Goal: Information Seeking & Learning: Learn about a topic

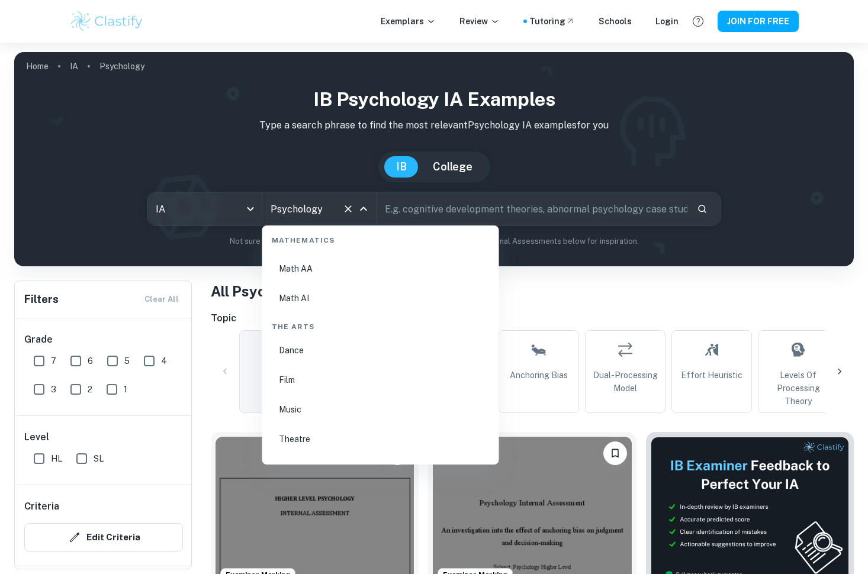
scroll to position [2037, 0]
click at [323, 340] on li "Math AI" at bounding box center [380, 333] width 227 height 27
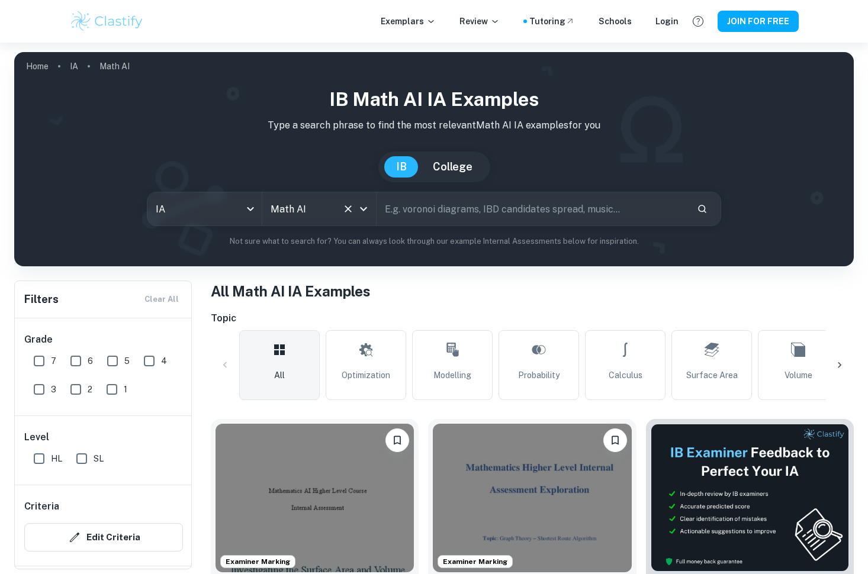
click at [414, 213] on input "text" at bounding box center [531, 208] width 311 height 33
click at [451, 199] on input "TPS" at bounding box center [518, 208] width 284 height 33
click at [450, 208] on input "TPS" at bounding box center [518, 208] width 284 height 33
type input "T"
paste input "optimal route"
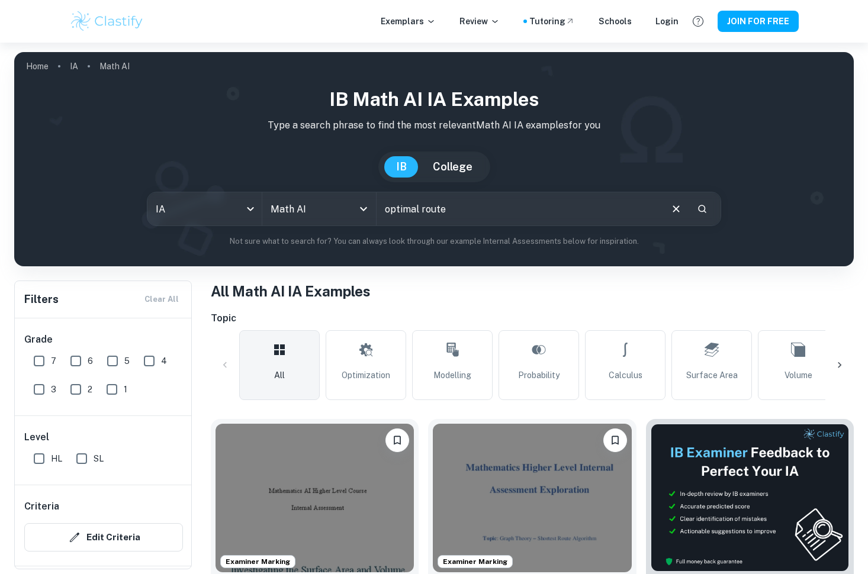
type input "optimal route"
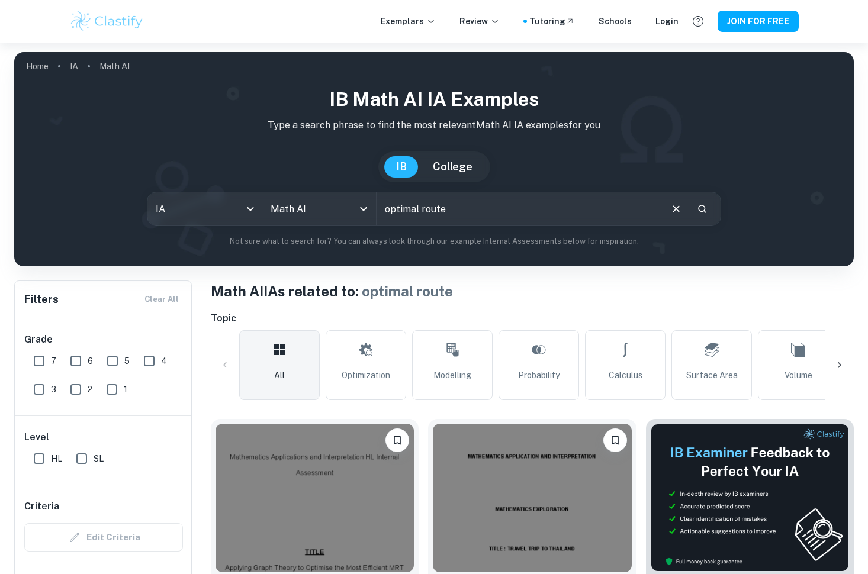
scroll to position [201, 0]
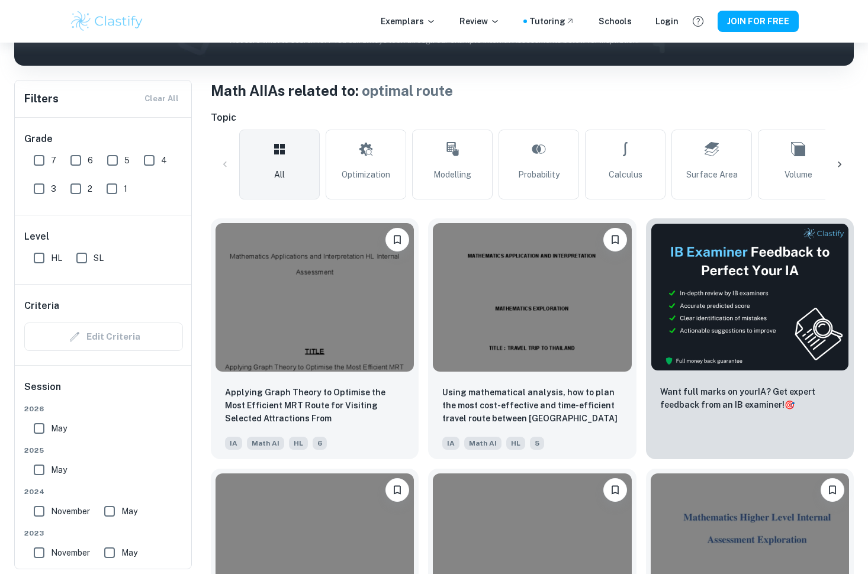
click at [39, 158] on input "7" at bounding box center [39, 161] width 24 height 24
checkbox input "true"
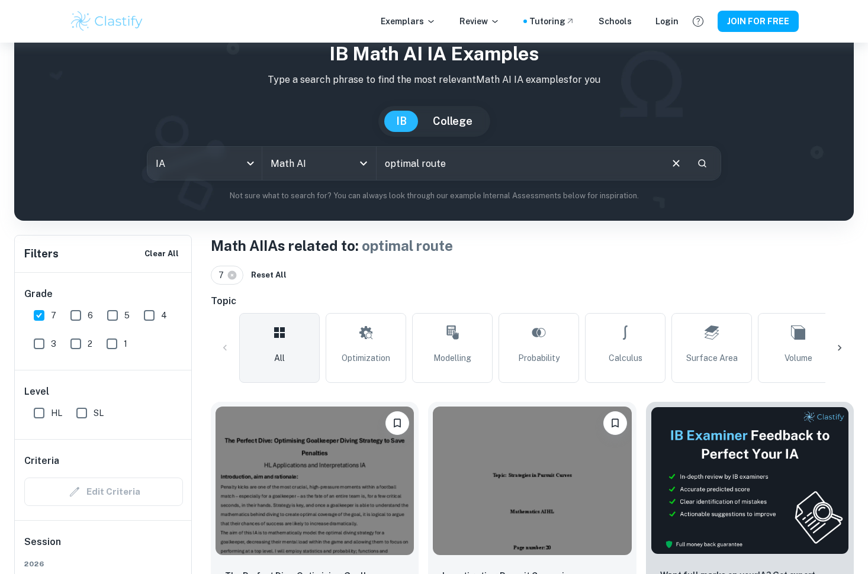
scroll to position [82, 0]
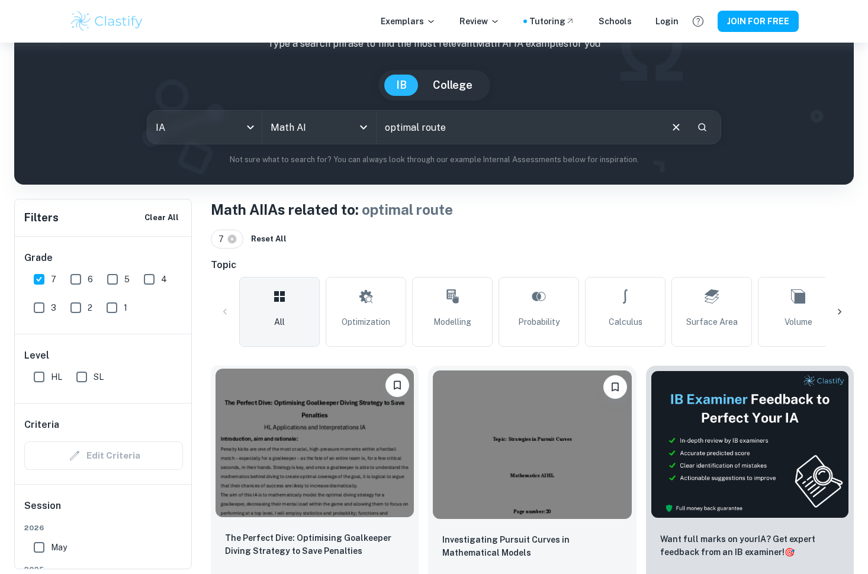
click at [330, 418] on img at bounding box center [314, 443] width 198 height 149
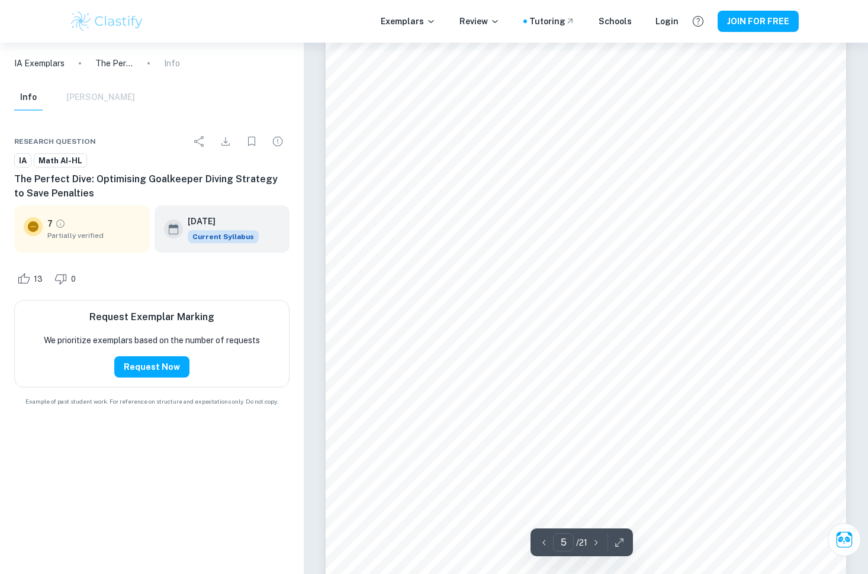
scroll to position [2852, 0]
type input "4"
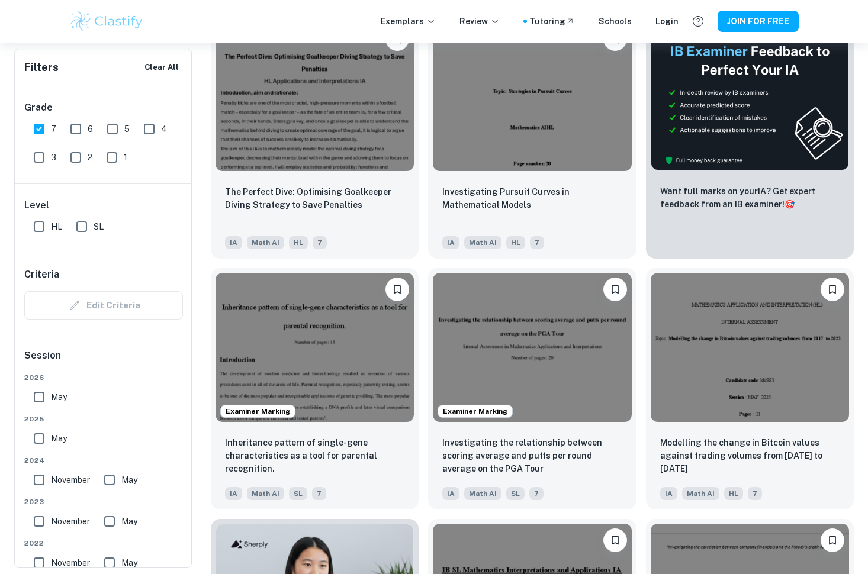
scroll to position [119, 0]
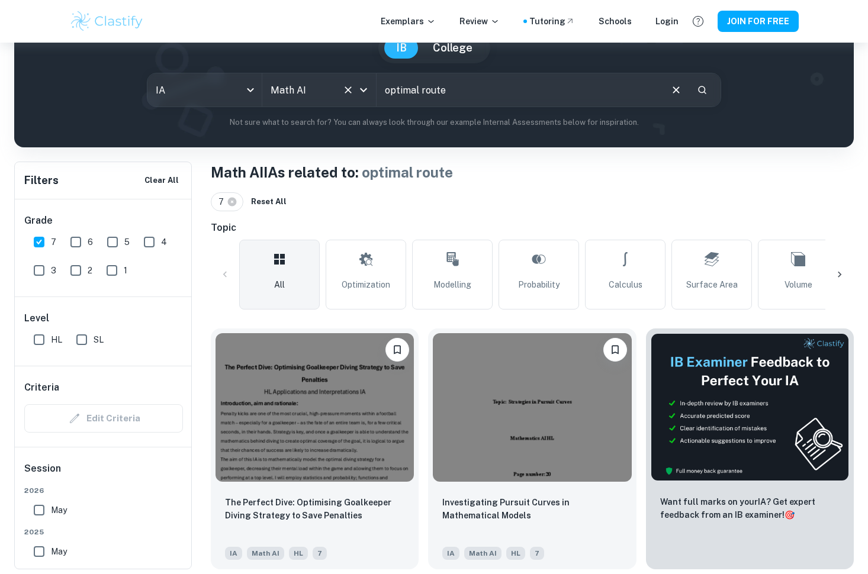
drag, startPoint x: 501, startPoint y: 92, endPoint x: 353, endPoint y: 91, distance: 148.0
click at [353, 91] on div "IA ia All Subjects Math AI All Subjects optimal route ​" at bounding box center [434, 90] width 574 height 34
type input "o"
click at [446, 91] on input "tzp" at bounding box center [518, 89] width 284 height 33
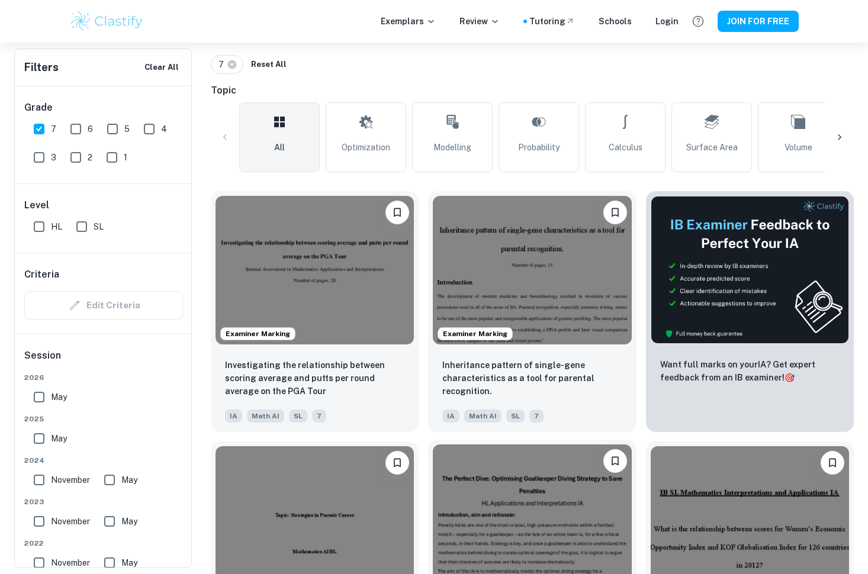
scroll to position [93, 0]
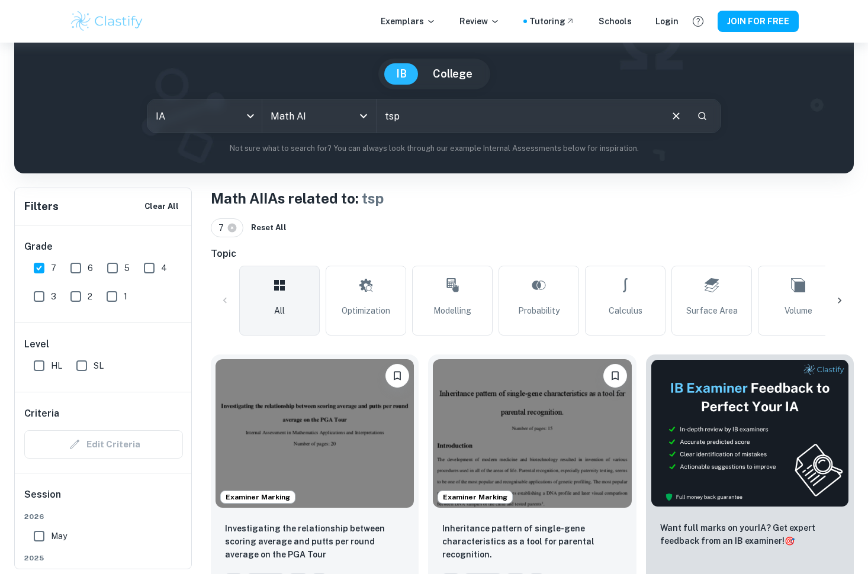
click at [466, 107] on input "tsp" at bounding box center [518, 115] width 284 height 33
click at [464, 117] on input "tsp" at bounding box center [518, 115] width 284 height 33
type input "t"
click at [464, 117] on input "text" at bounding box center [518, 115] width 284 height 33
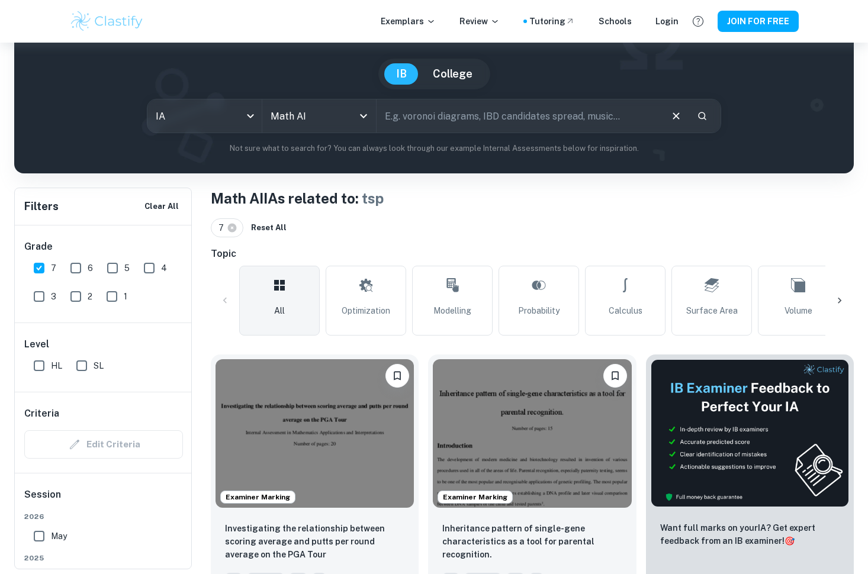
paste input "optimal route"
drag, startPoint x: 419, startPoint y: 117, endPoint x: 371, endPoint y: 116, distance: 48.5
click at [371, 117] on div "IA ia All Subjects Math AI All Subjects optimal route ​" at bounding box center [434, 116] width 574 height 34
click at [490, 121] on input "optimal route" at bounding box center [518, 115] width 284 height 33
drag, startPoint x: 421, startPoint y: 116, endPoint x: 387, endPoint y: 116, distance: 34.3
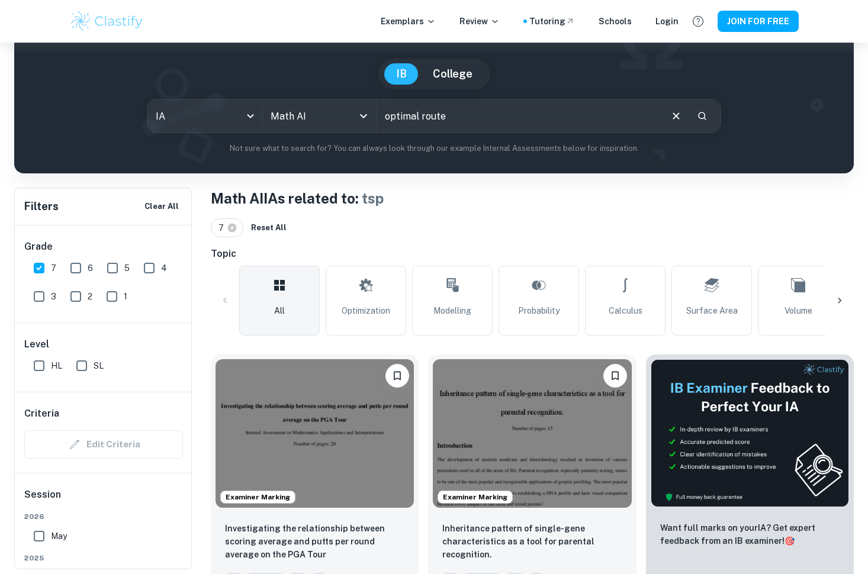
click at [387, 116] on input "optimal route" at bounding box center [518, 115] width 284 height 33
type input "route"
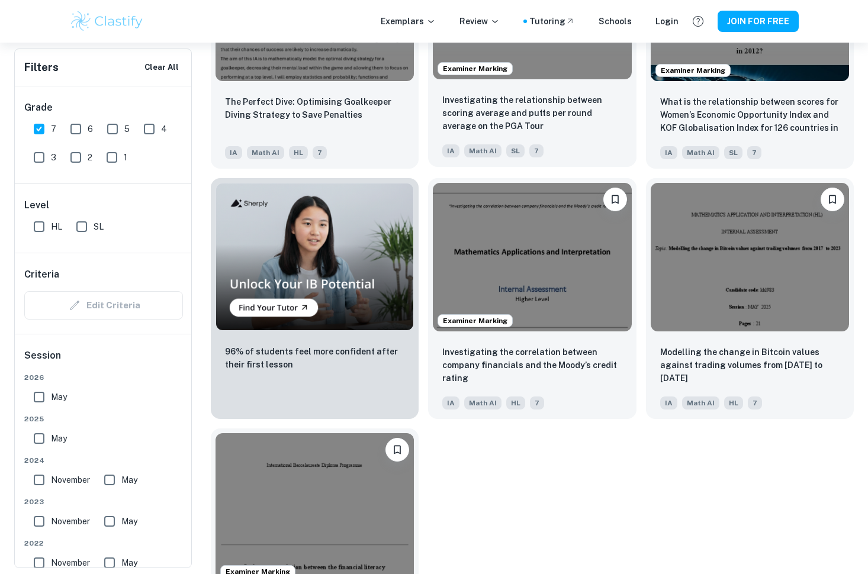
scroll to position [843, 0]
